Goal: Task Accomplishment & Management: Complete application form

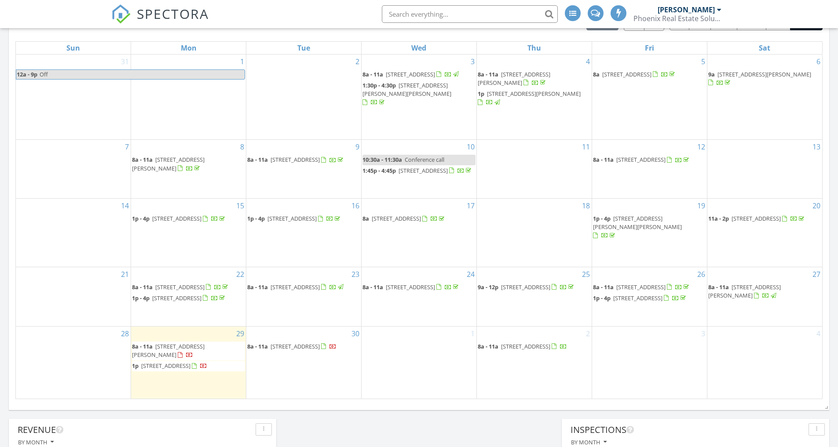
click at [403, 365] on div "1" at bounding box center [418, 363] width 115 height 72
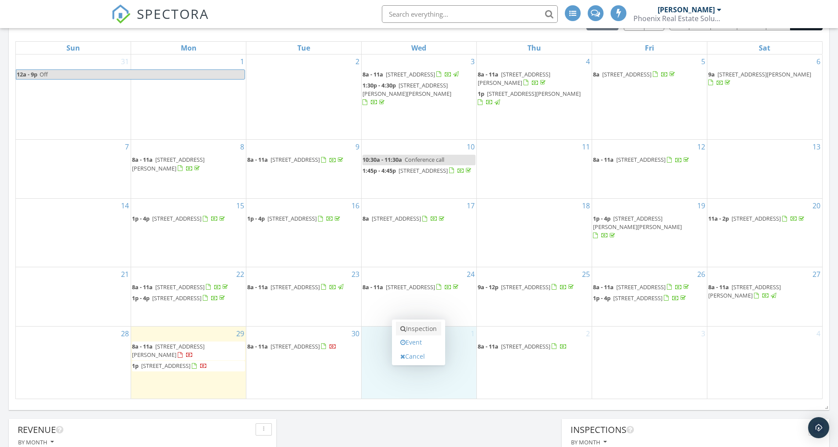
click at [418, 330] on link "Inspection" at bounding box center [418, 329] width 45 height 14
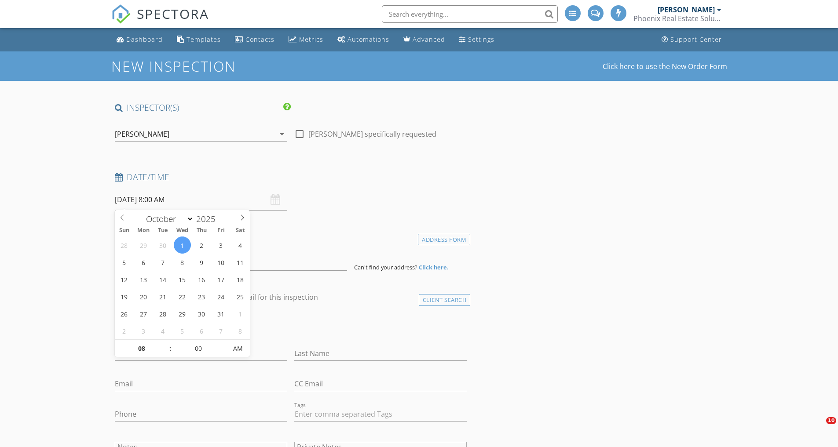
click at [170, 199] on input "10/01/2025 8:00 AM" at bounding box center [201, 200] width 172 height 22
click at [169, 343] on span ":" at bounding box center [170, 349] width 3 height 18
type input "10/01/2025 9:00 AM"
type input "09"
click at [165, 344] on span at bounding box center [166, 344] width 6 height 9
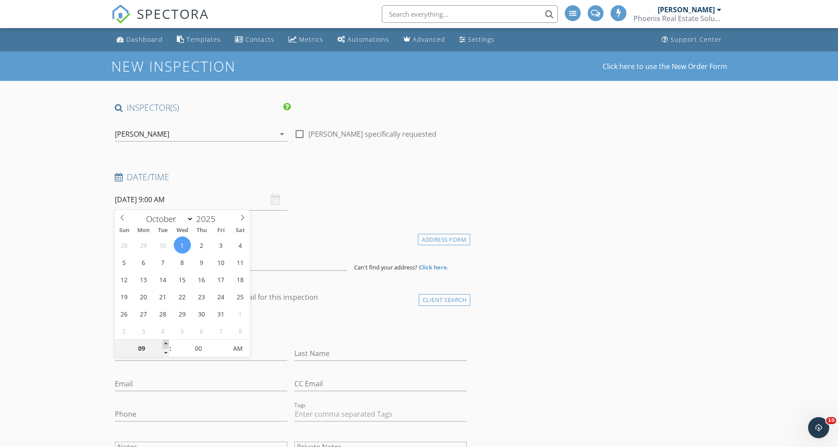
type input "10/01/2025 10:00 AM"
type input "10"
click at [165, 344] on span at bounding box center [166, 344] width 6 height 9
type input "10/01/2025 11:00 AM"
type input "11"
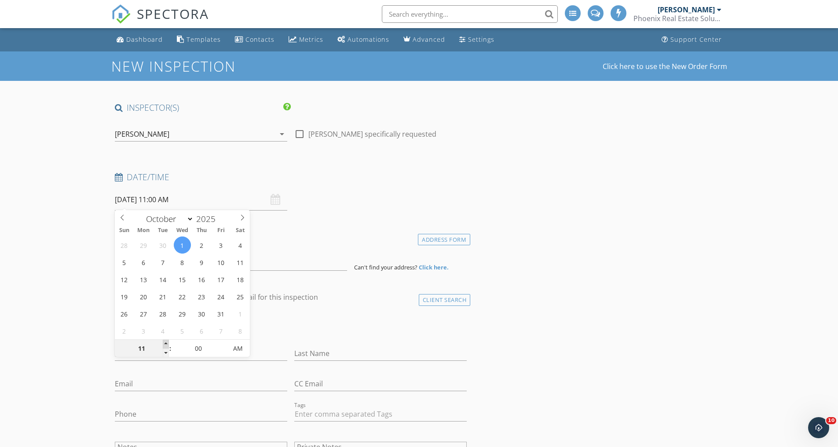
click at [165, 344] on span at bounding box center [166, 344] width 6 height 9
type input "10/01/2025 12:00 PM"
type input "12"
click at [165, 344] on span at bounding box center [166, 344] width 6 height 9
type input "10/01/2025 1:00 PM"
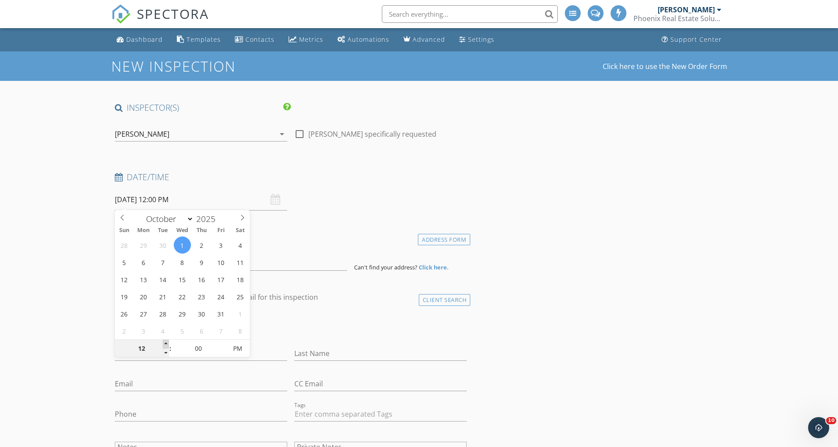
type input "01"
click at [165, 344] on span at bounding box center [166, 344] width 6 height 9
type input "10/01/2025 1:05 PM"
type input "05"
click at [223, 344] on span at bounding box center [222, 344] width 6 height 9
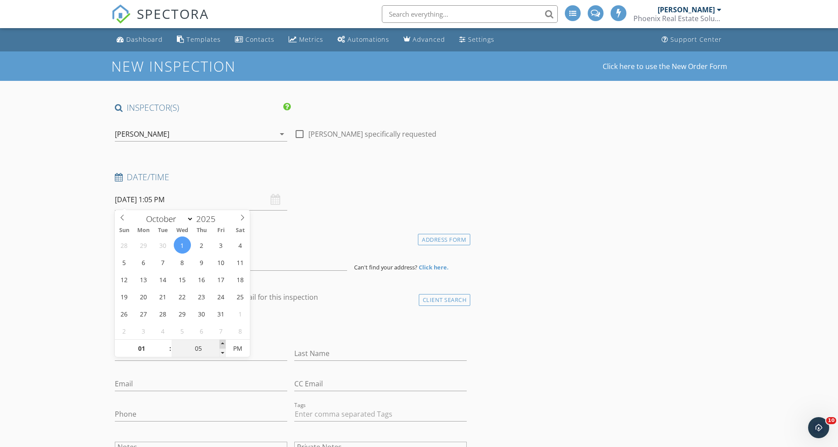
type input "10/01/2025 1:10 PM"
type input "10"
click at [223, 344] on span at bounding box center [222, 344] width 6 height 9
type input "10/01/2025 1:15 PM"
type input "15"
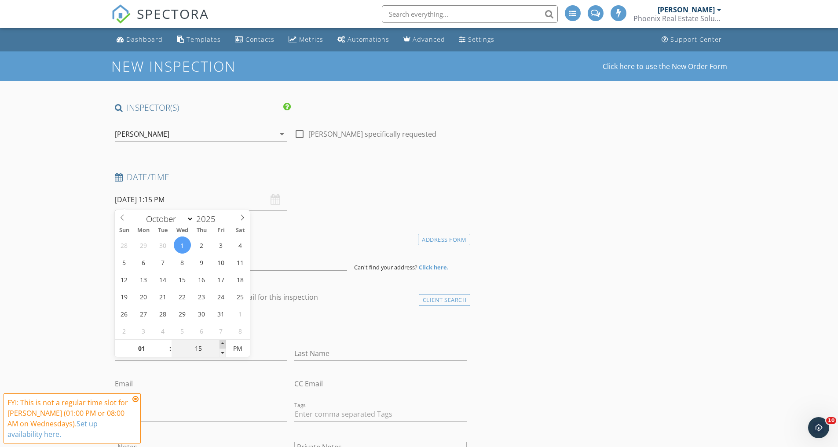
click at [223, 344] on span at bounding box center [222, 344] width 6 height 9
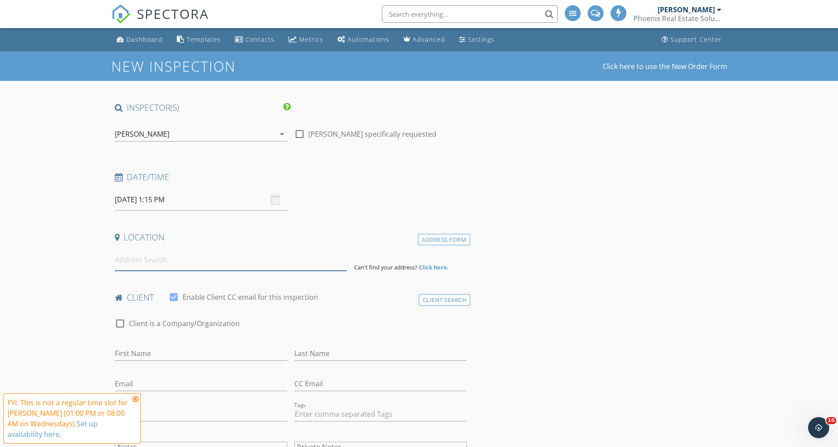
click at [294, 260] on input at bounding box center [231, 260] width 232 height 22
type input "6101 Misty Valley Drive Southeast, Acworth, GA, USA"
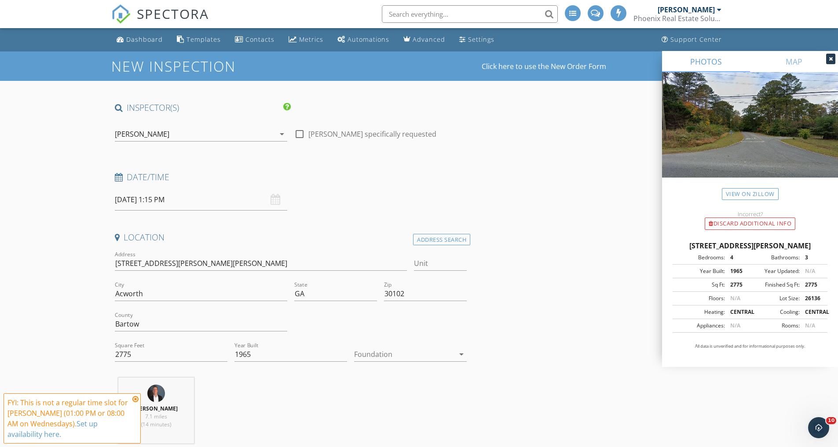
click at [387, 351] on div at bounding box center [404, 354] width 100 height 14
click at [385, 417] on div "Crawlspace" at bounding box center [410, 420] width 98 height 11
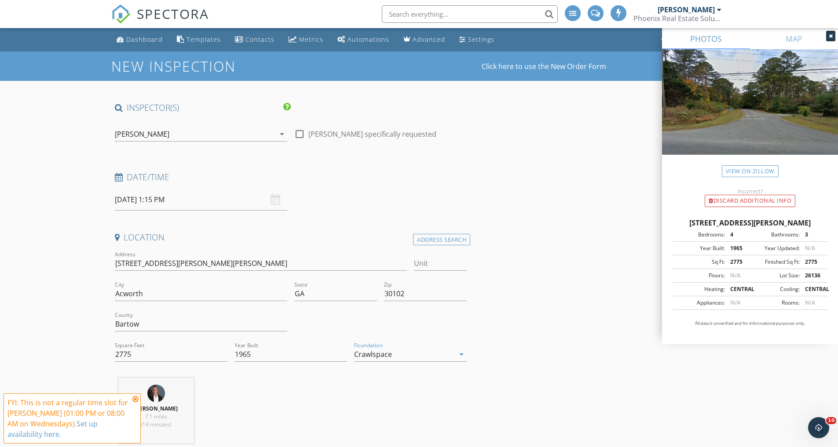
scroll to position [272, 0]
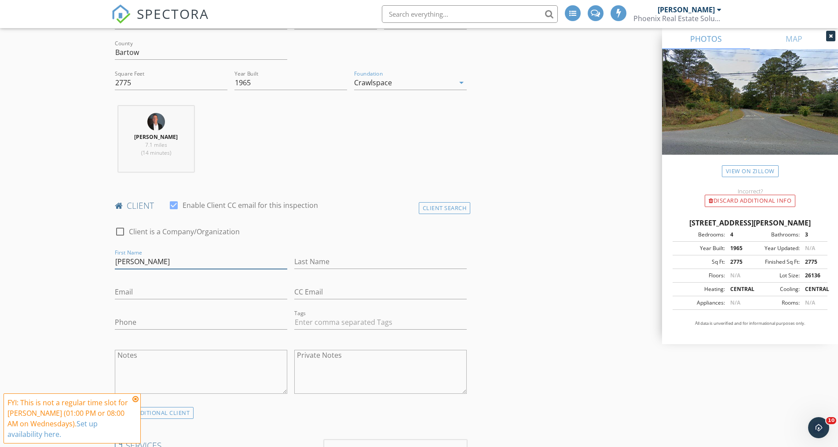
type input "Linda"
type input "Van Lith"
type input "Happyteacher26@gmail.com"
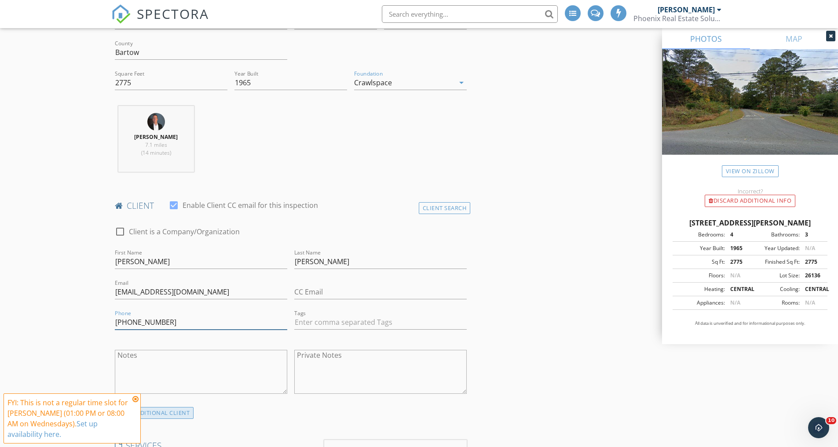
scroll to position [377, 0]
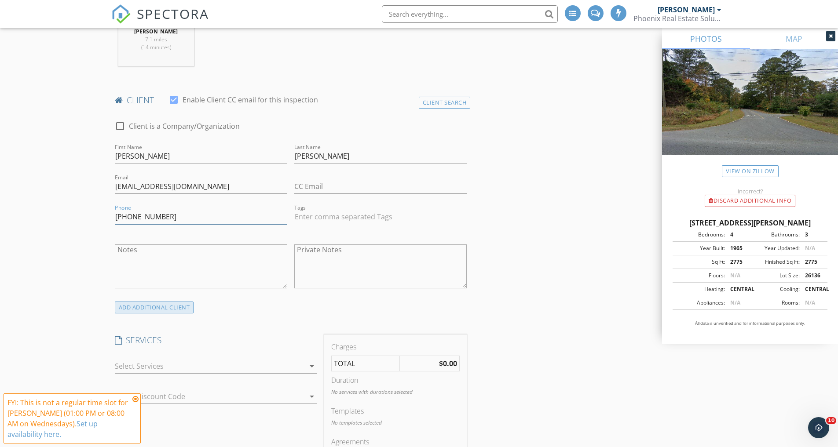
type input "678-343-5982"
click at [160, 306] on div "ADD ADDITIONAL client" at bounding box center [154, 308] width 79 height 12
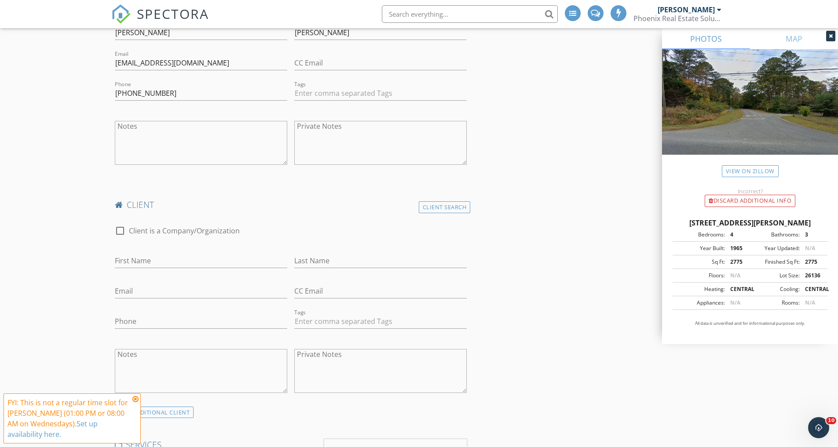
scroll to position [503, 0]
type input "Kevin"
type input "Van Lith"
click at [161, 287] on input "kvanlith62@Gmail.com" at bounding box center [201, 289] width 172 height 15
type input "kvanlith62@gmail.com"
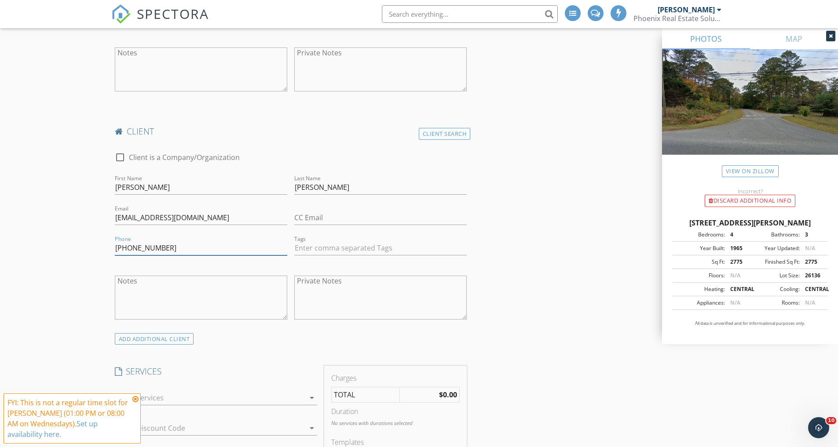
scroll to position [631, 0]
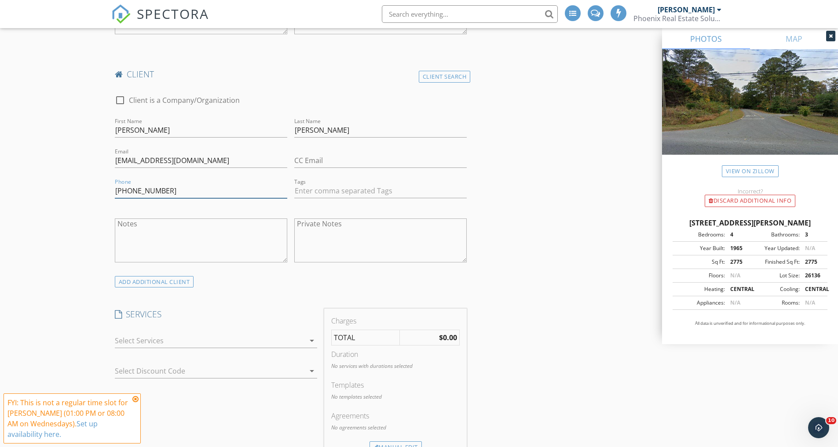
type input "678-343-5981"
click at [172, 334] on div at bounding box center [210, 341] width 190 height 14
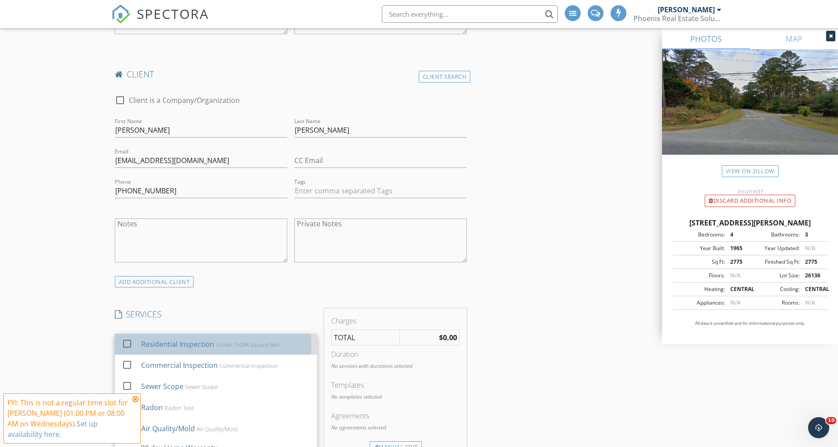
click at [176, 339] on div "Residential Inspection" at bounding box center [177, 344] width 73 height 11
checkbox input "true"
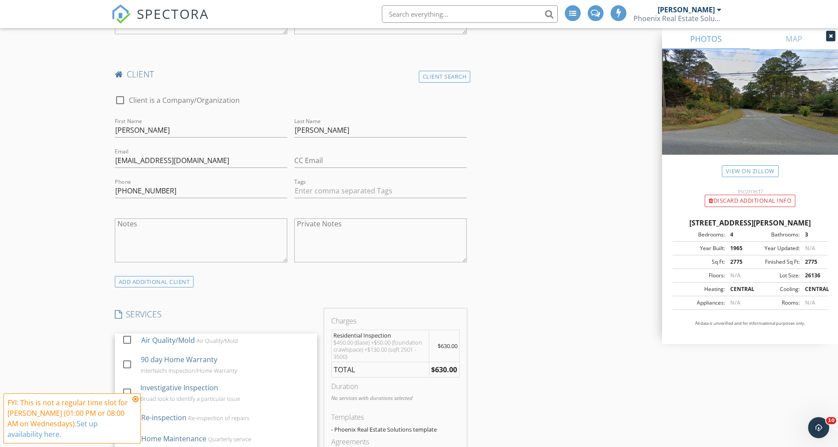
scroll to position [822, 0]
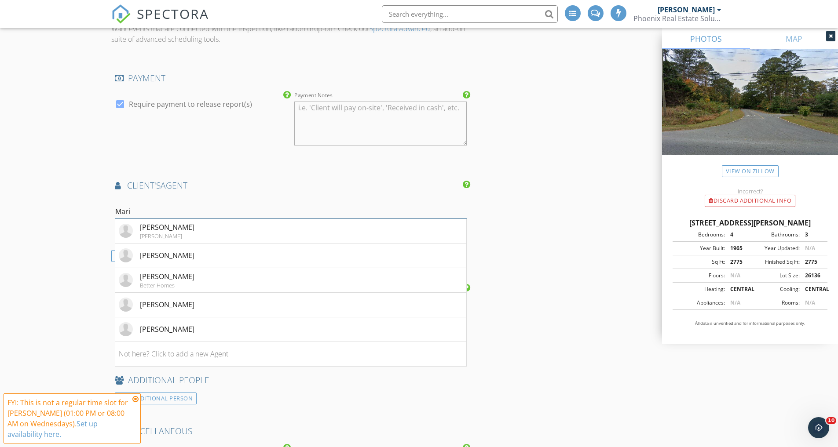
type input "Maria"
click at [151, 227] on div "Maria VanVurst" at bounding box center [167, 227] width 55 height 11
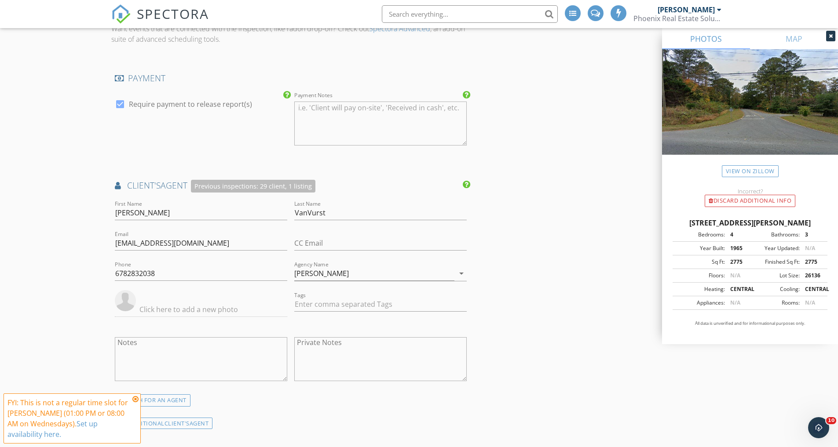
scroll to position [1692, 0]
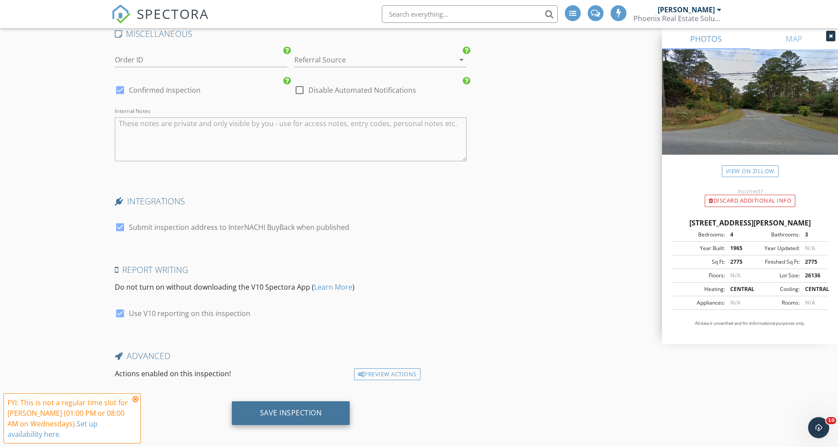
click at [289, 409] on div "Save Inspection" at bounding box center [291, 413] width 62 height 9
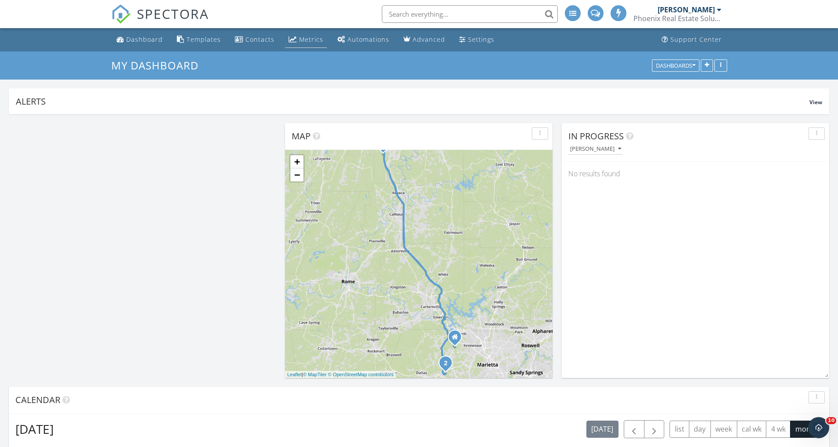
click at [299, 40] on div "Metrics" at bounding box center [311, 39] width 24 height 8
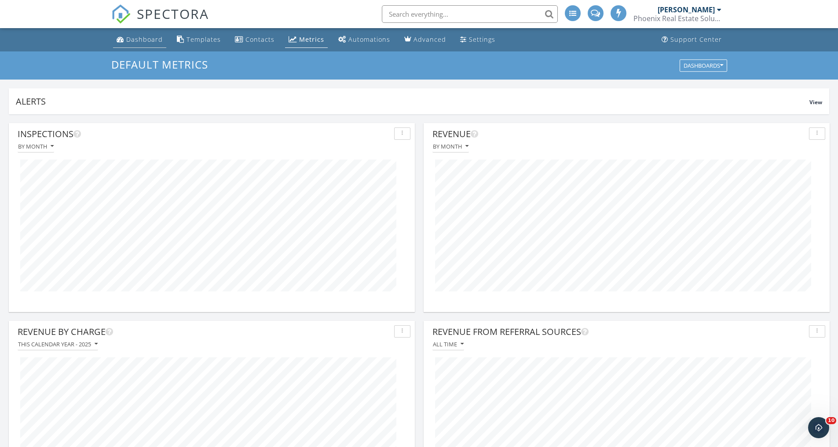
click at [149, 41] on div "Dashboard" at bounding box center [144, 39] width 36 height 8
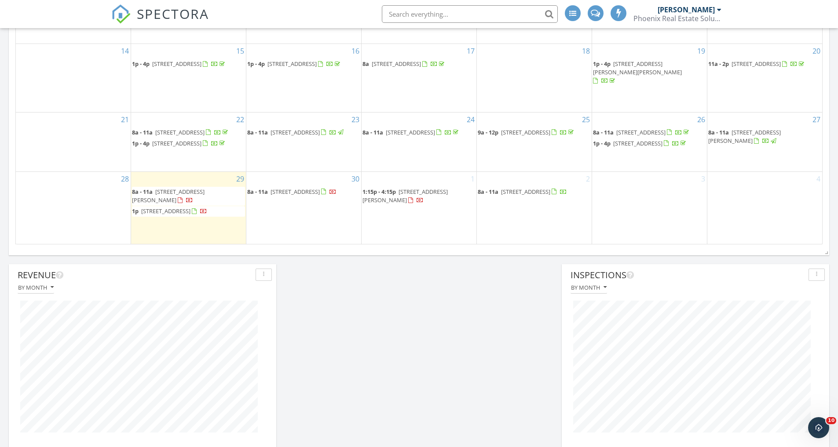
scroll to position [624, 0]
